Goal: Information Seeking & Learning: Learn about a topic

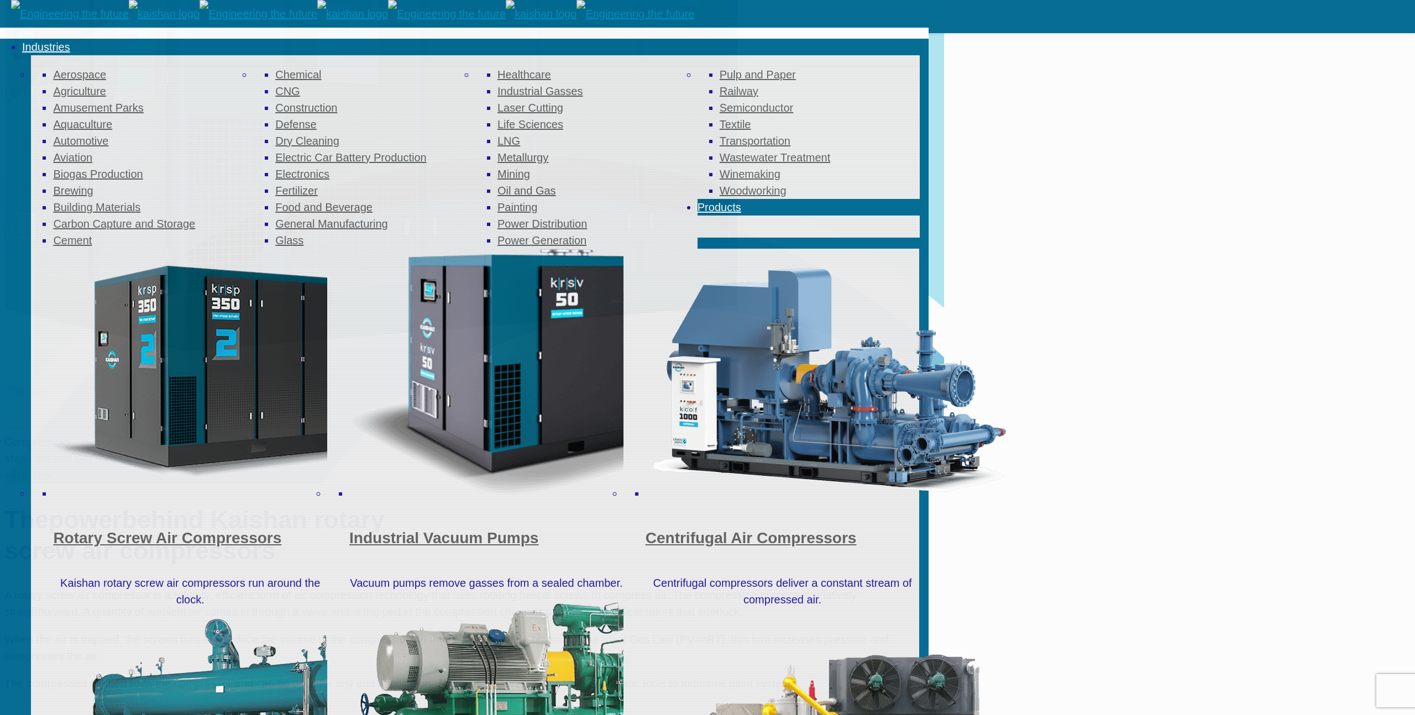
scroll to position [439, 0]
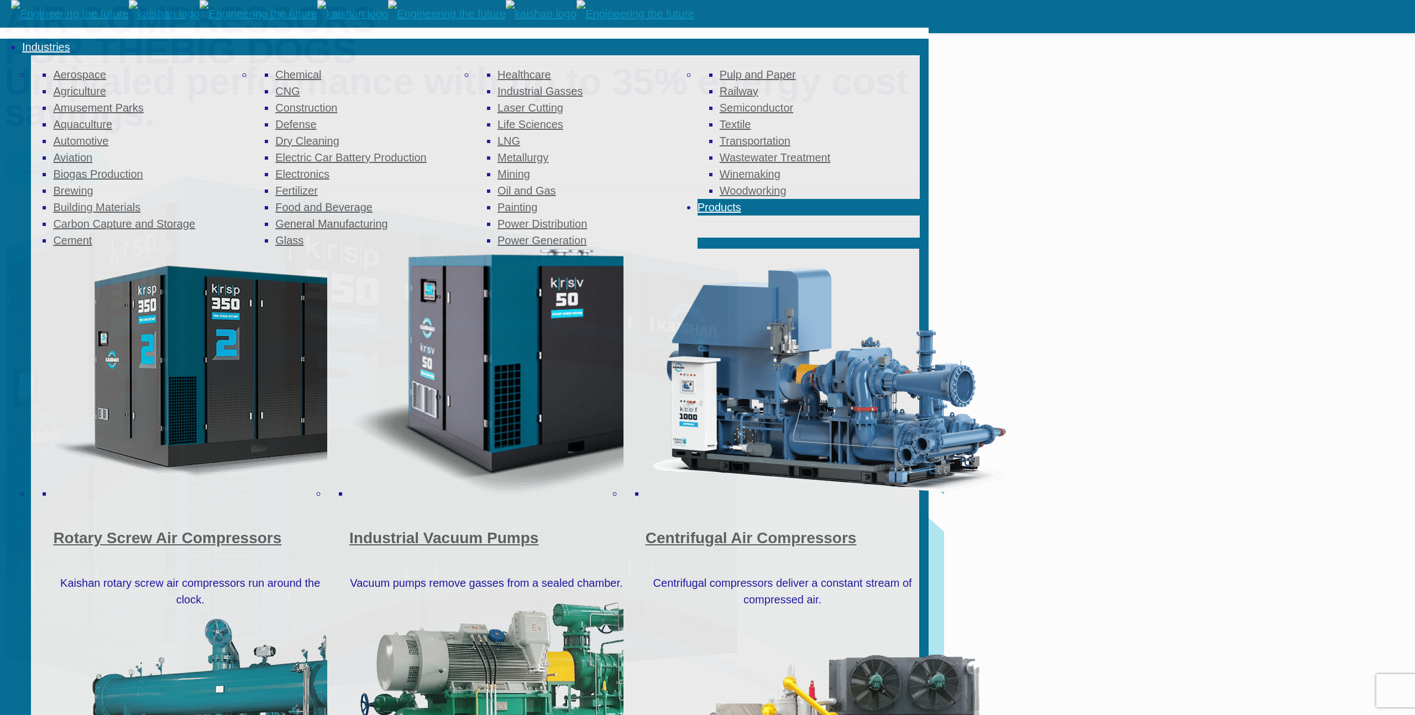
scroll to position [0, 0]
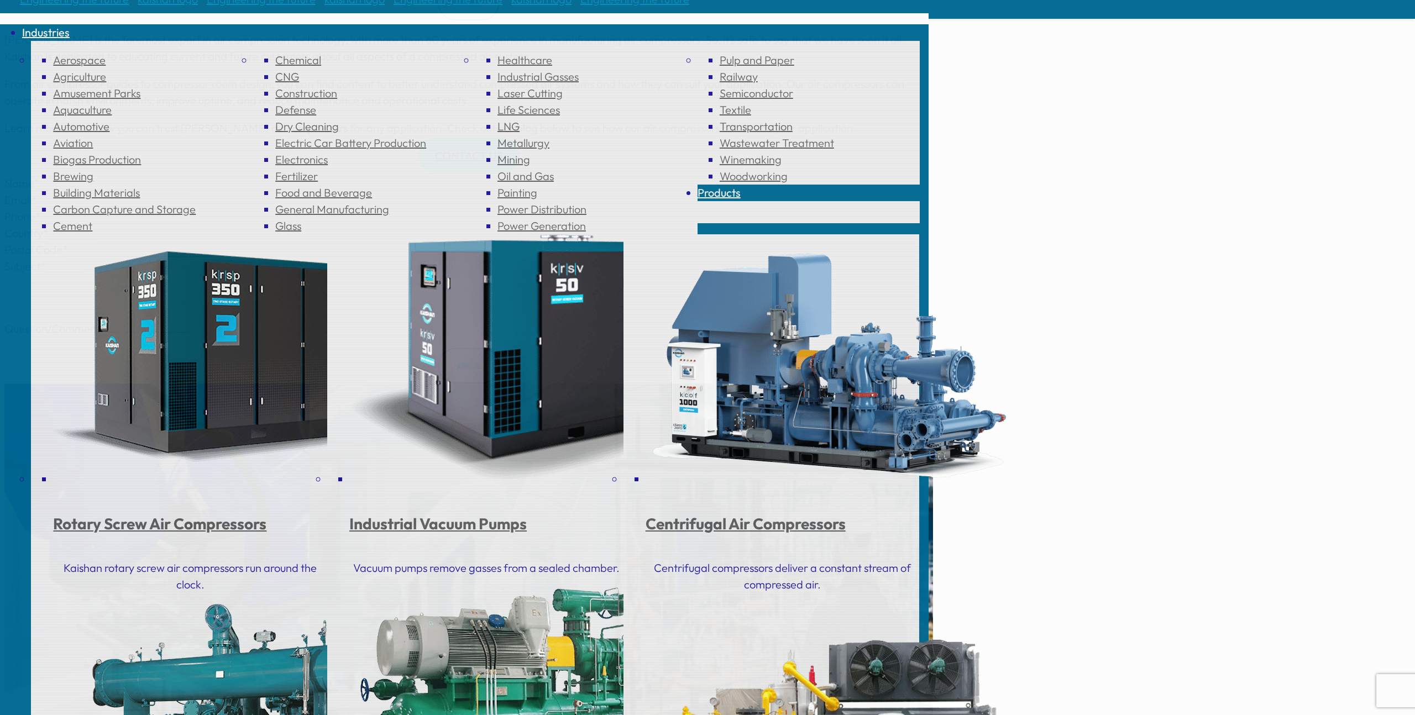
scroll to position [427, 0]
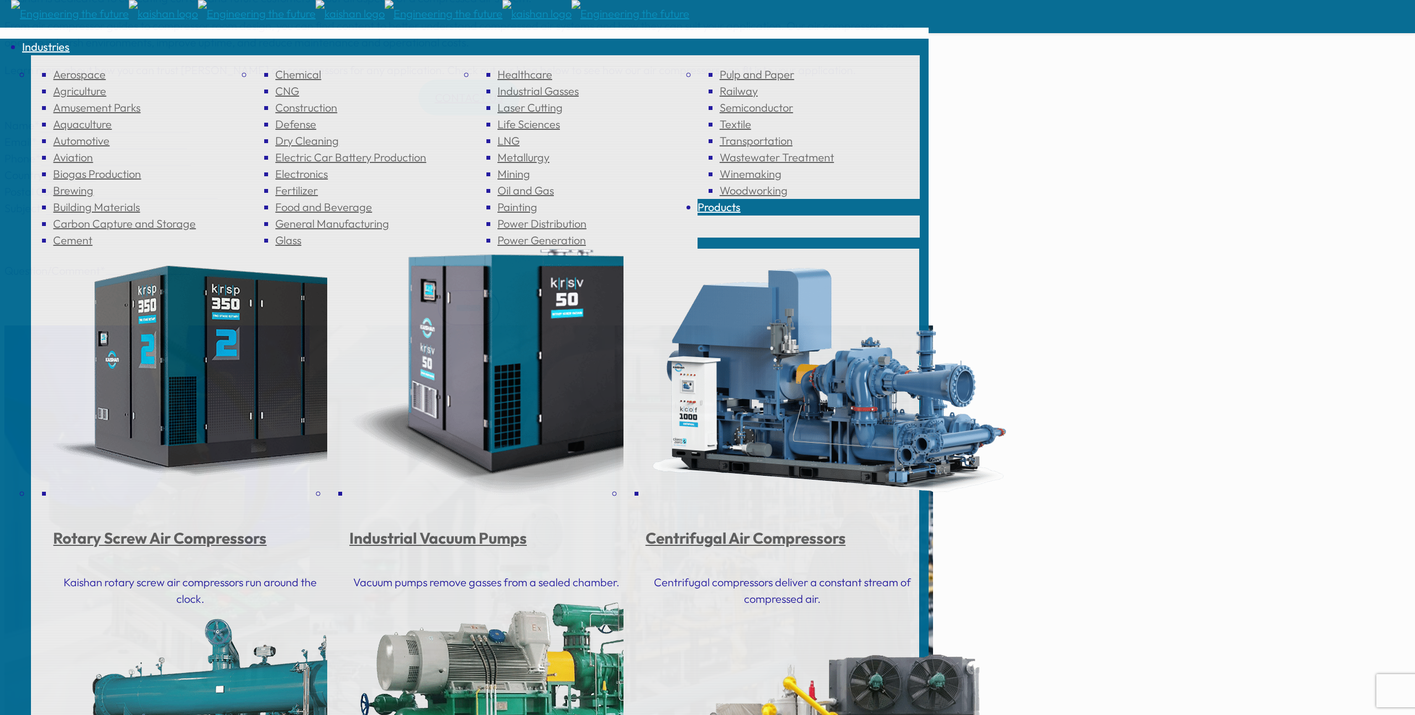
click at [477, 326] on img at bounding box center [269, 541] width 531 height 431
